Goal: Check status

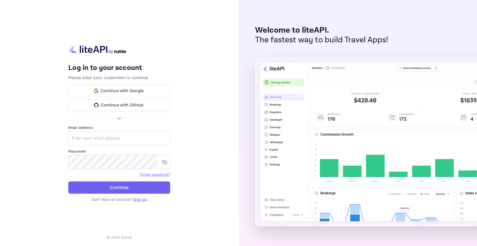
type input "[EMAIL_ADDRESS][DOMAIN_NAME]"
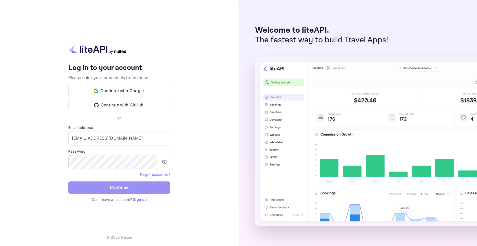
click at [121, 182] on button "Continue" at bounding box center [119, 187] width 102 height 12
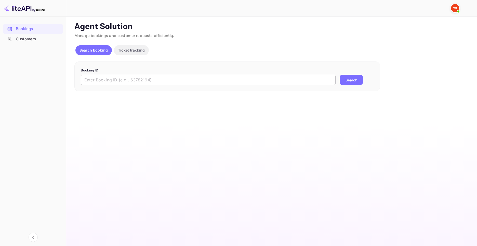
click at [167, 83] on input "text" at bounding box center [208, 80] width 255 height 10
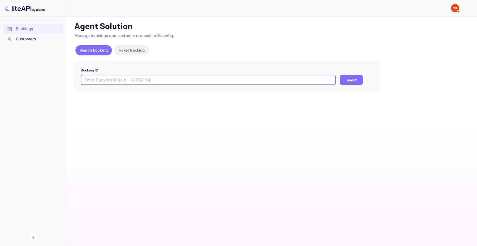
paste input "9525463"
type input "9525463"
click at [351, 83] on button "Search" at bounding box center [351, 80] width 23 height 10
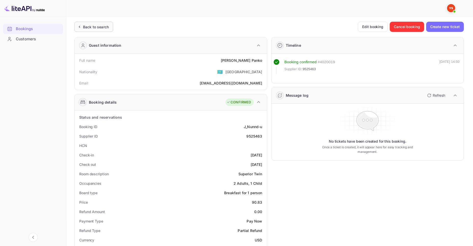
click at [88, 29] on div "Back to search" at bounding box center [96, 26] width 26 height 5
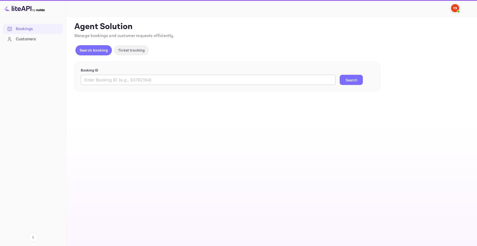
drag, startPoint x: 198, startPoint y: 78, endPoint x: 260, endPoint y: 83, distance: 61.6
click at [198, 78] on input "text" at bounding box center [208, 80] width 255 height 10
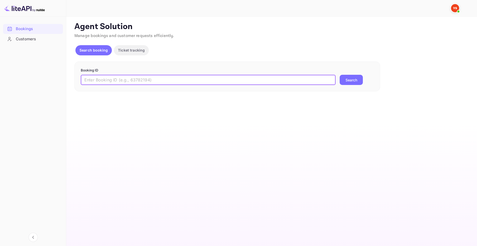
paste input "9525463"
type input "9525463"
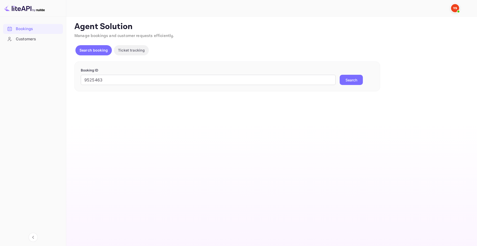
click at [347, 80] on button "Search" at bounding box center [351, 80] width 23 height 10
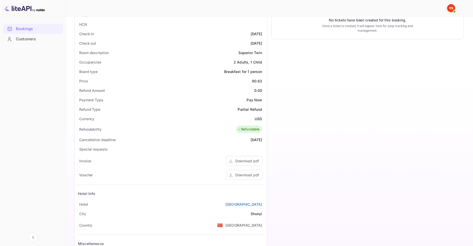
scroll to position [136, 0]
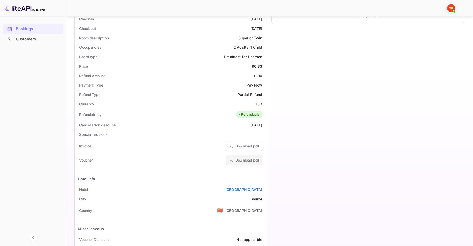
click at [250, 160] on div "Download pdf" at bounding box center [247, 159] width 24 height 5
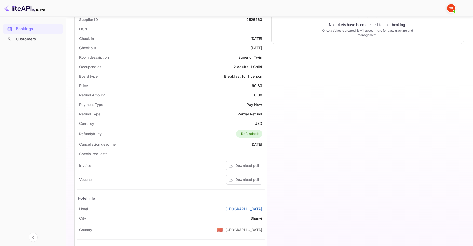
scroll to position [102, 0]
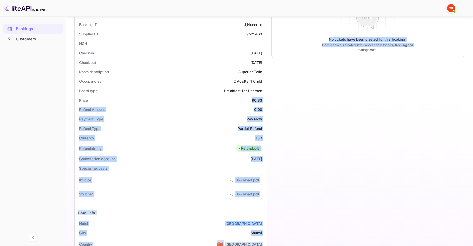
drag, startPoint x: 248, startPoint y: 100, endPoint x: 269, endPoint y: 100, distance: 20.9
click at [269, 100] on div "Guest information Full name [PERSON_NAME] Nationality 🇰🇿 [DEMOGRAPHIC_DATA] Ema…" at bounding box center [267, 116] width 394 height 371
click at [256, 99] on div "90.83" at bounding box center [257, 99] width 10 height 5
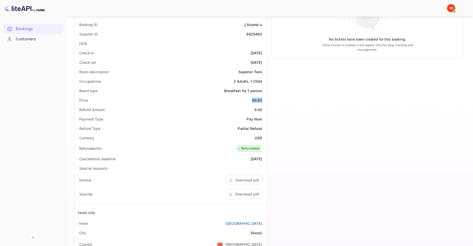
click at [256, 99] on div "90.83" at bounding box center [257, 99] width 10 height 5
